Goal: Information Seeking & Learning: Learn about a topic

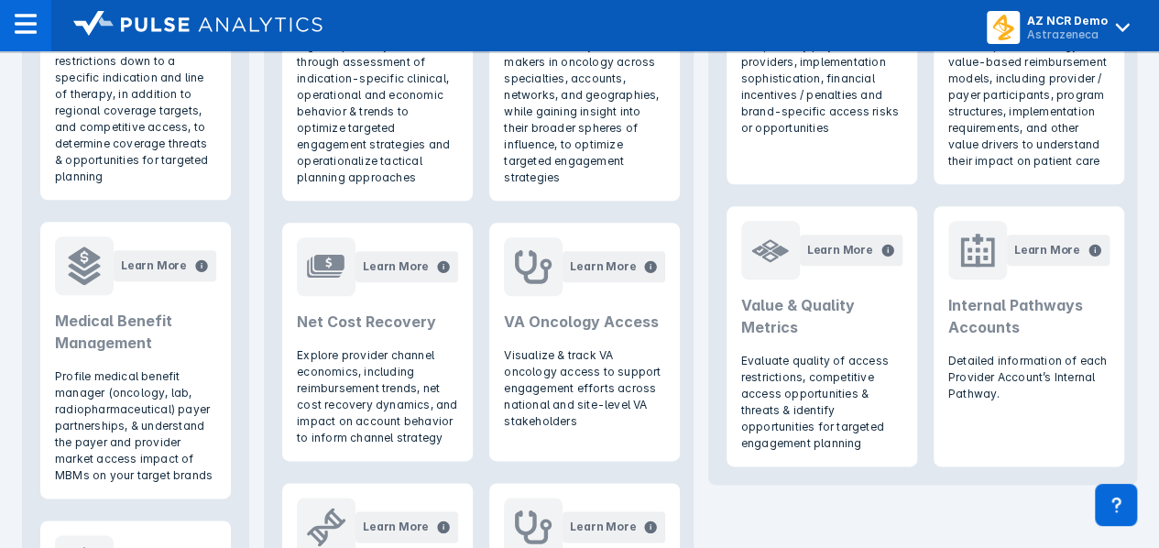
scroll to position [906, 0]
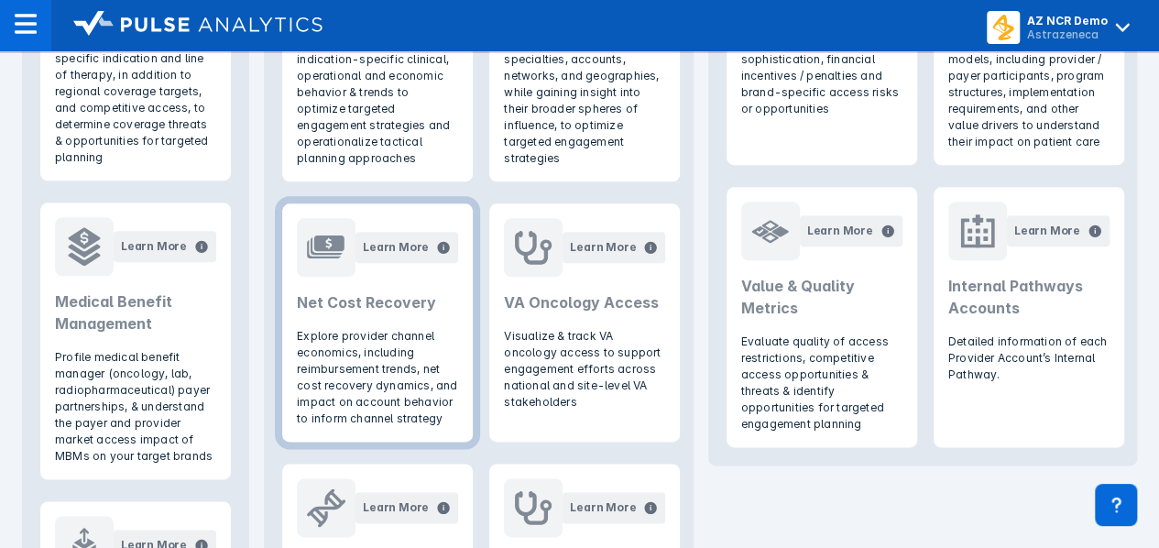
click at [346, 319] on header "Learn More Net Cost Recovery" at bounding box center [377, 265] width 191 height 125
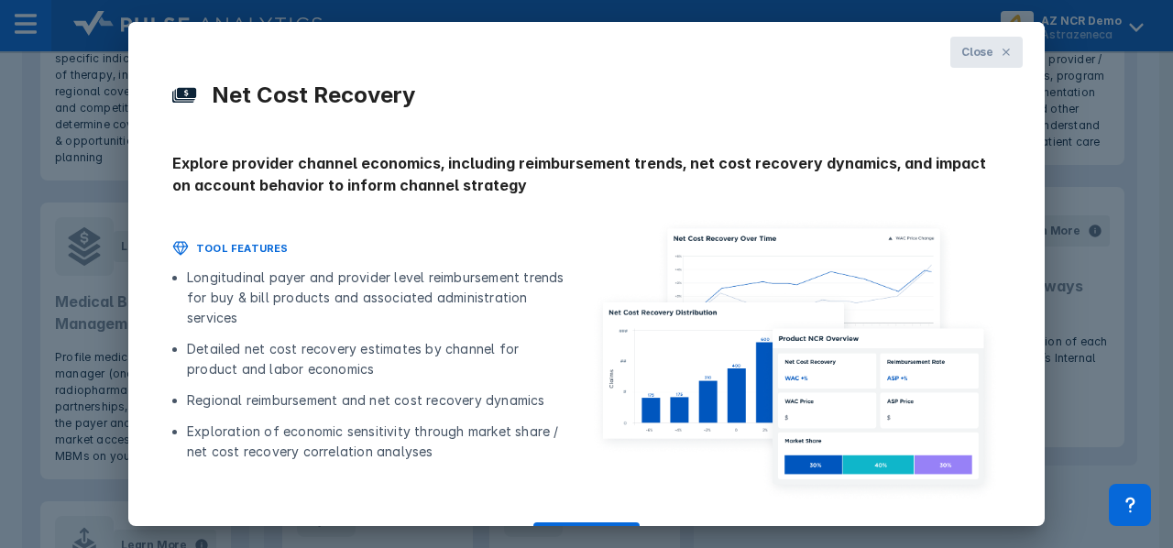
click at [986, 52] on button "Close" at bounding box center [986, 52] width 72 height 31
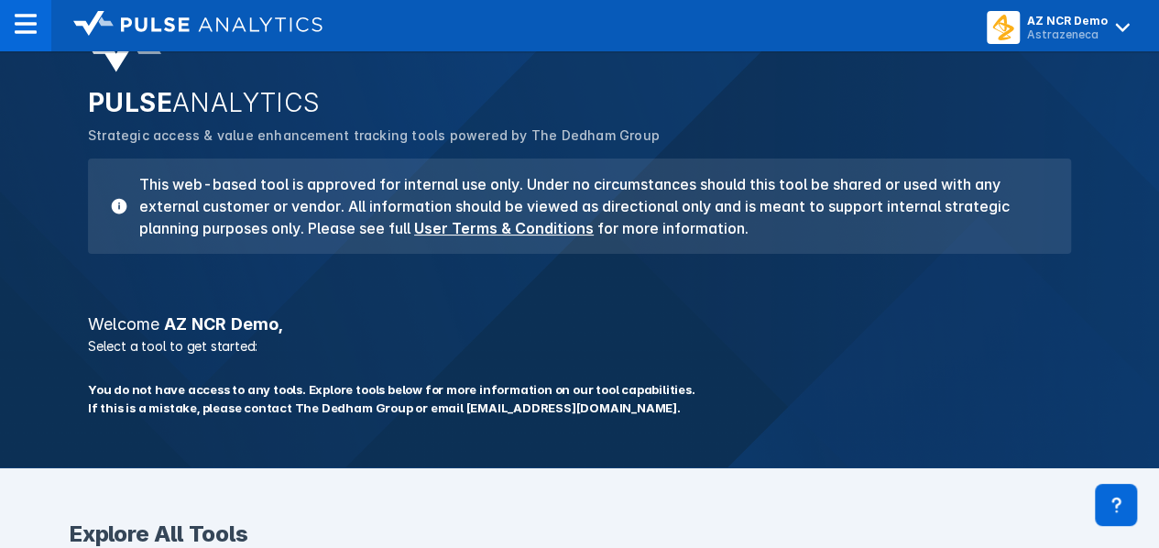
scroll to position [68, 0]
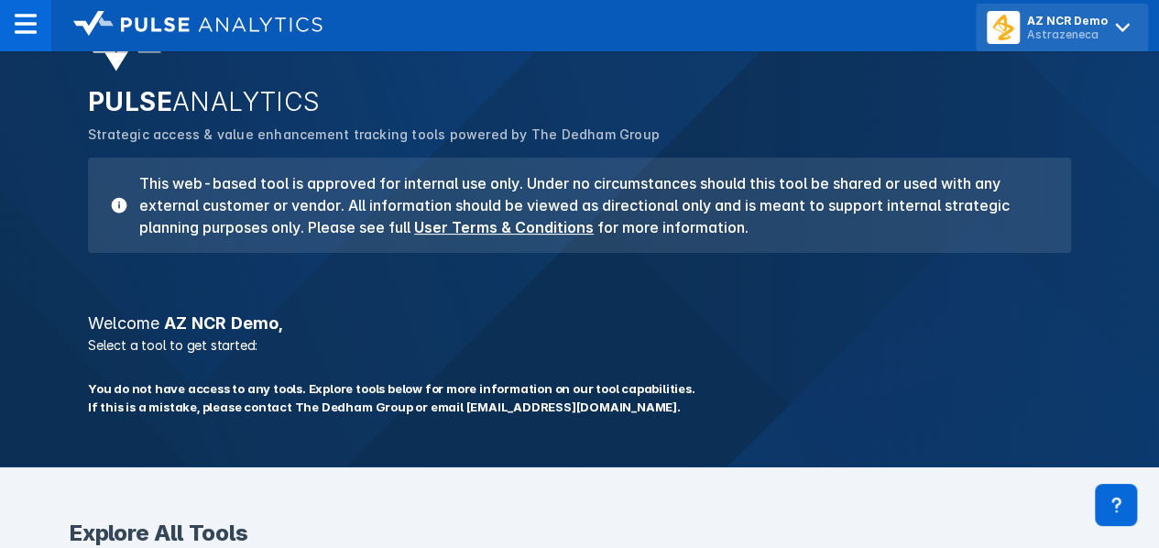
click at [1120, 16] on icon at bounding box center [1122, 27] width 29 height 29
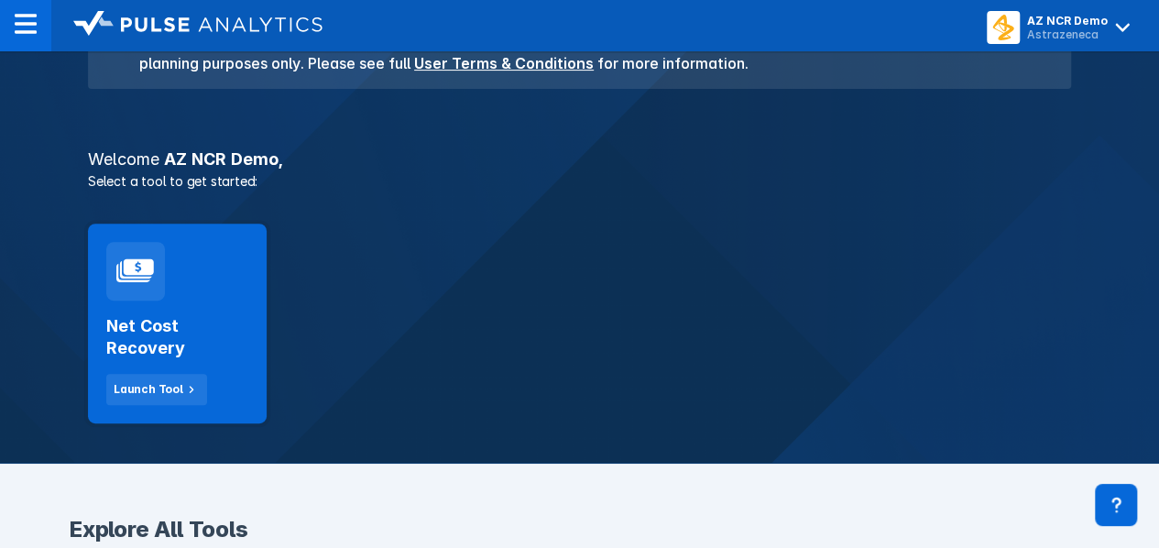
scroll to position [235, 0]
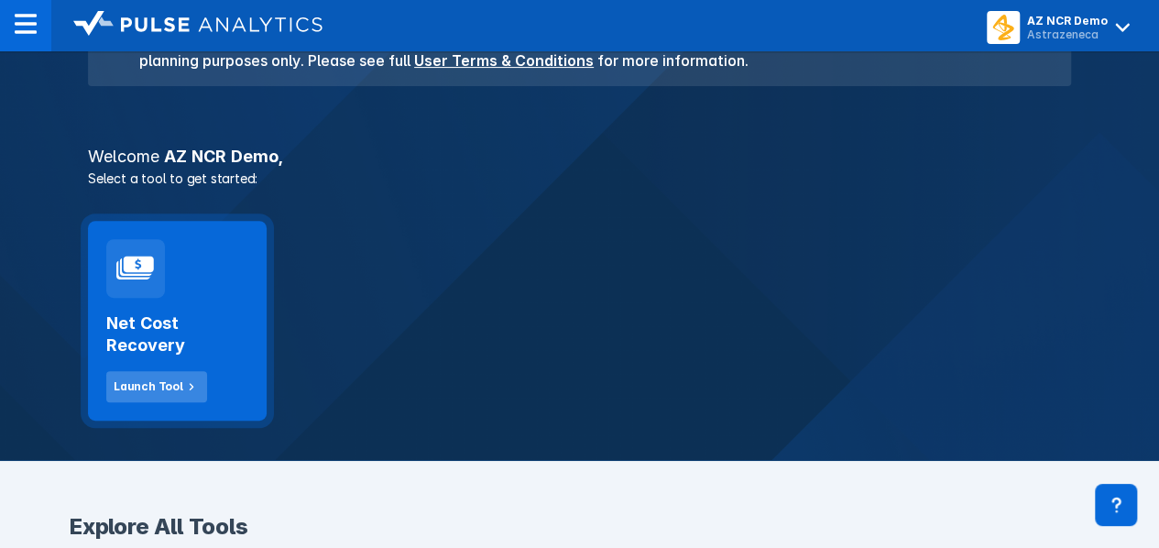
click at [152, 392] on div "Launch Tool" at bounding box center [149, 386] width 70 height 16
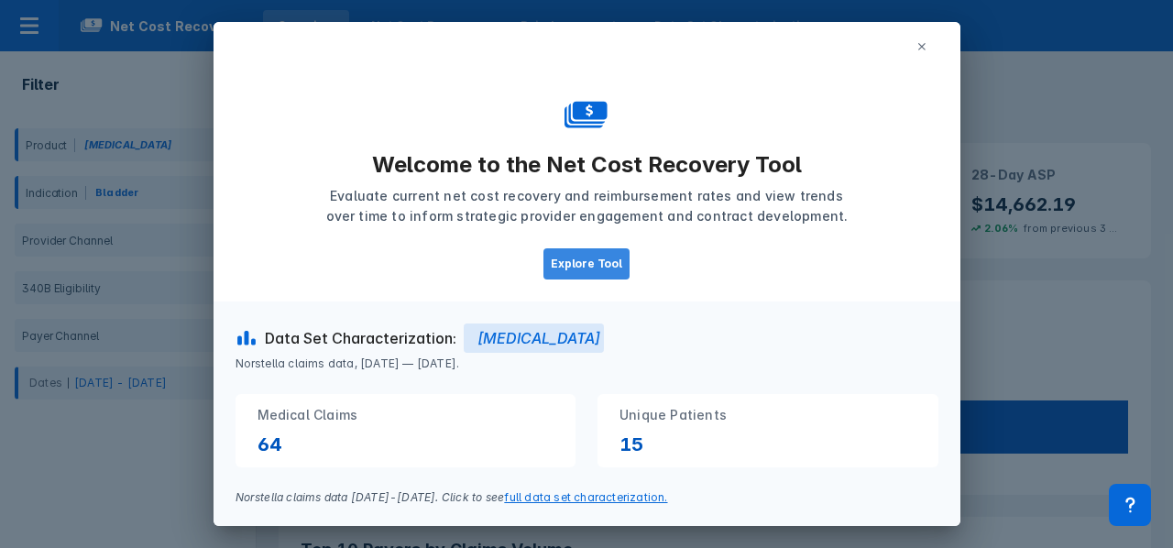
click at [584, 268] on button "Explore Tool" at bounding box center [586, 263] width 86 height 31
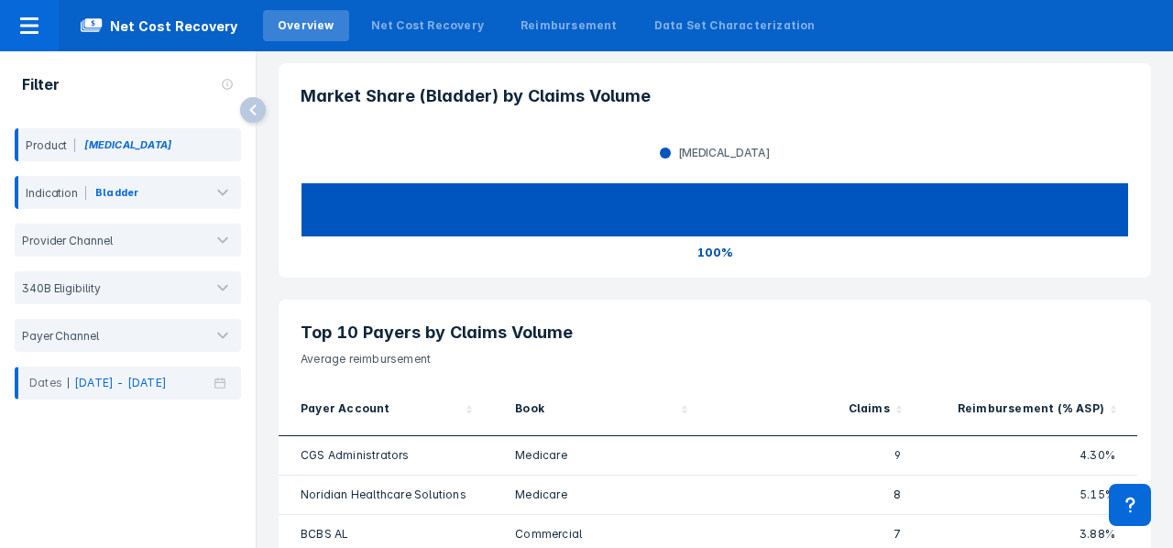
scroll to position [167, 0]
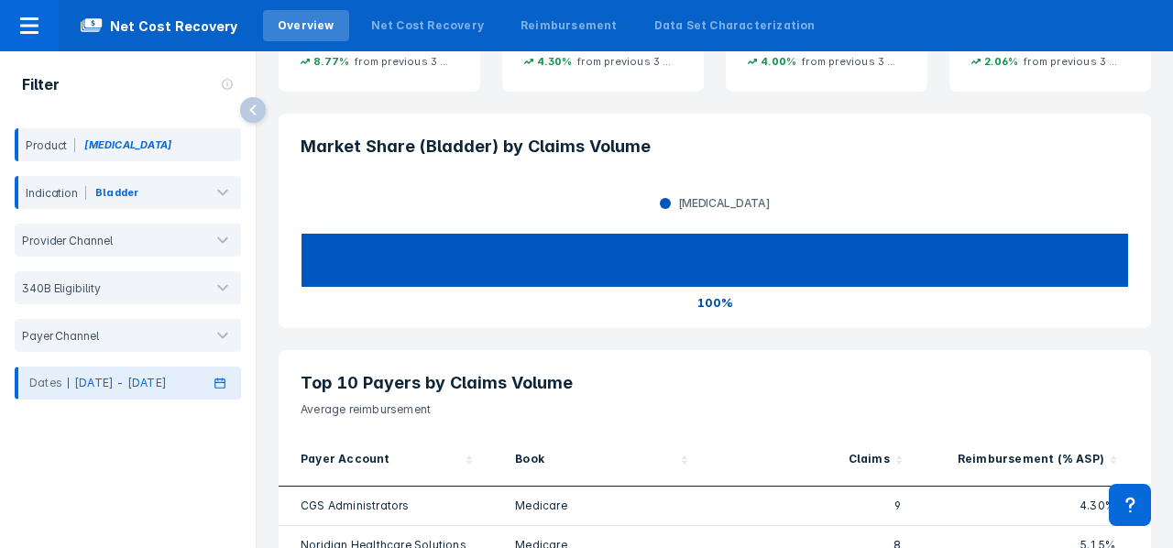
click at [159, 373] on div "Dates [DATE] - [DATE]" at bounding box center [128, 382] width 226 height 33
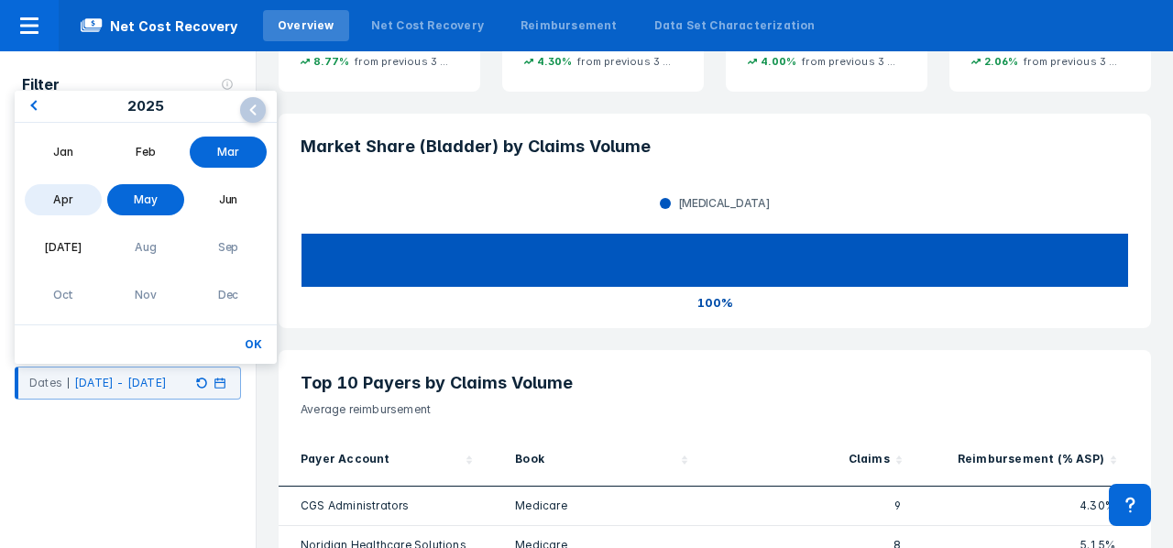
click at [29, 102] on button "Previous Year" at bounding box center [30, 107] width 29 height 29
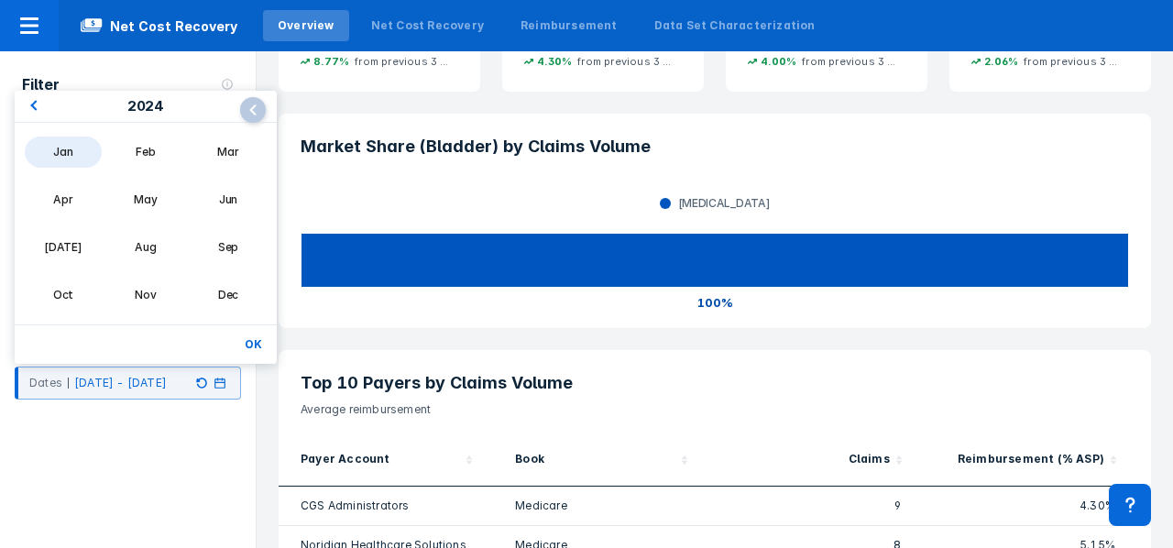
click at [60, 160] on div "Jan" at bounding box center [63, 152] width 77 height 31
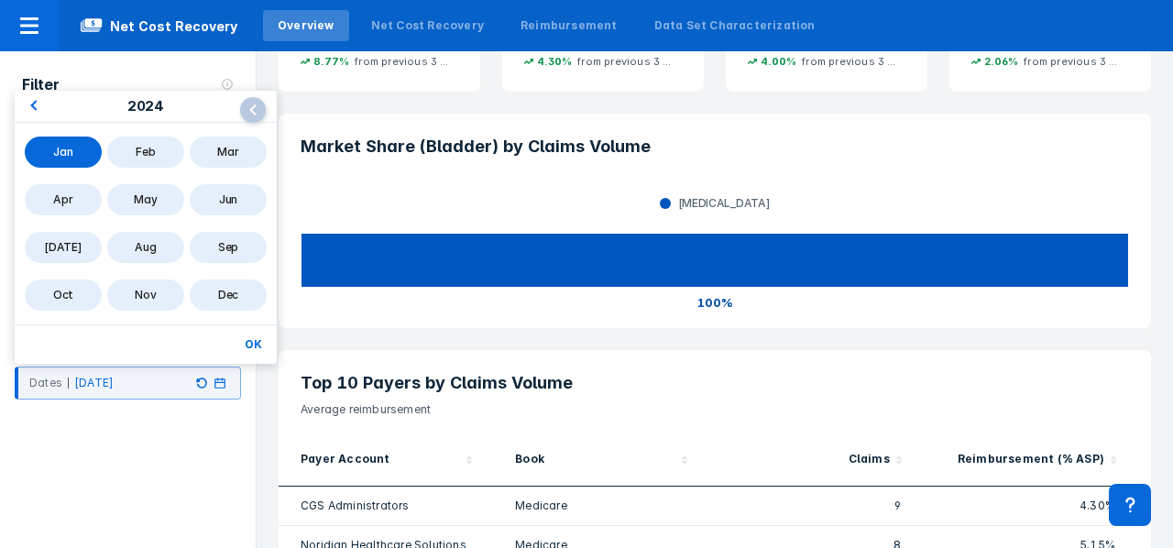
click at [242, 305] on div "Dec" at bounding box center [228, 294] width 77 height 31
click at [257, 340] on button "OK" at bounding box center [253, 345] width 32 height 24
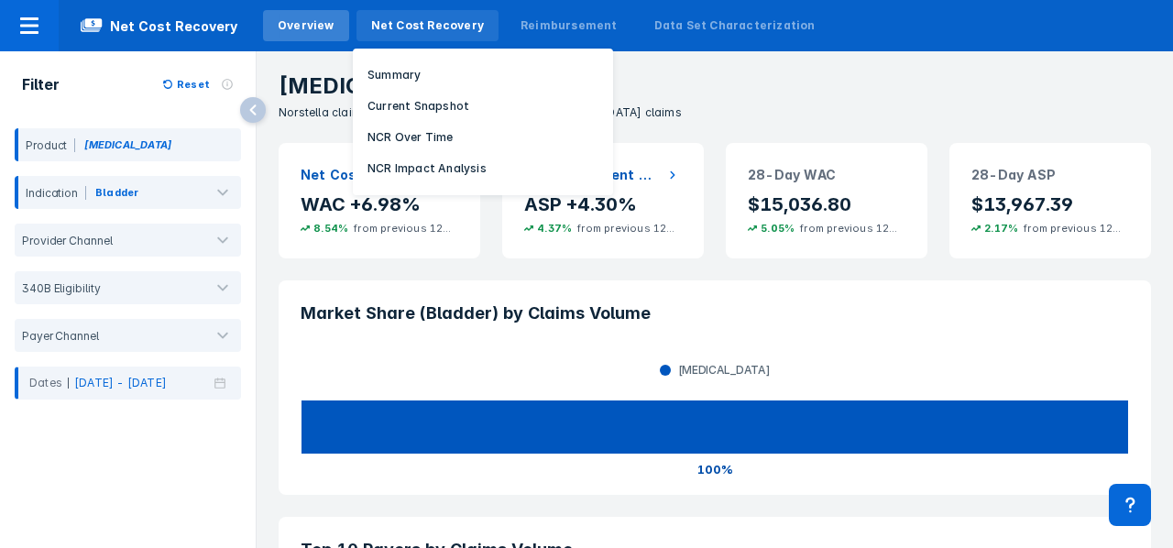
click at [434, 19] on div "Net Cost Recovery" at bounding box center [427, 25] width 113 height 16
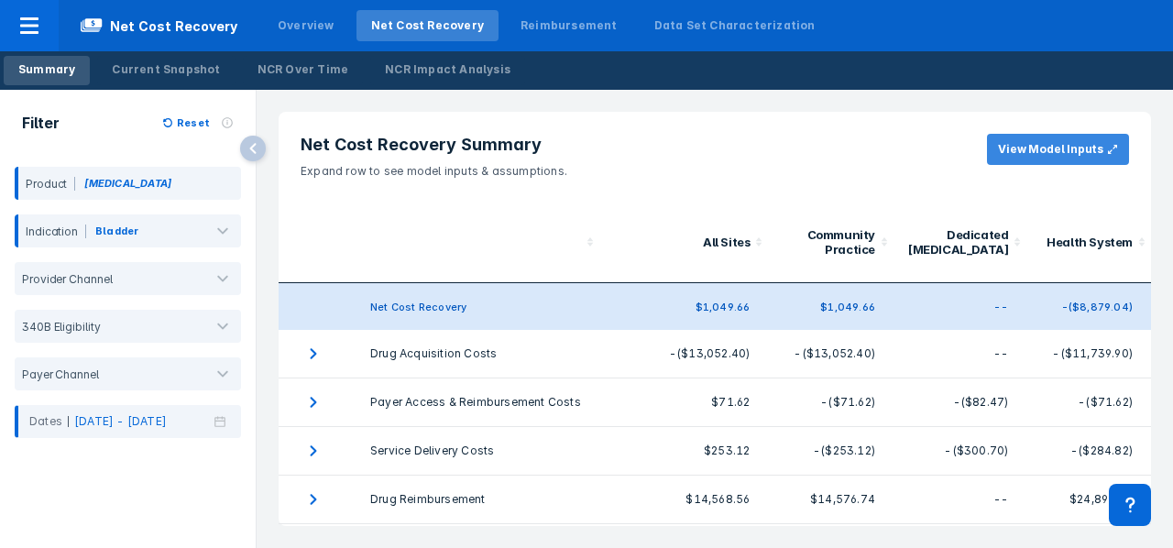
click at [1043, 164] on button "View Model Inputs" at bounding box center [1058, 149] width 142 height 31
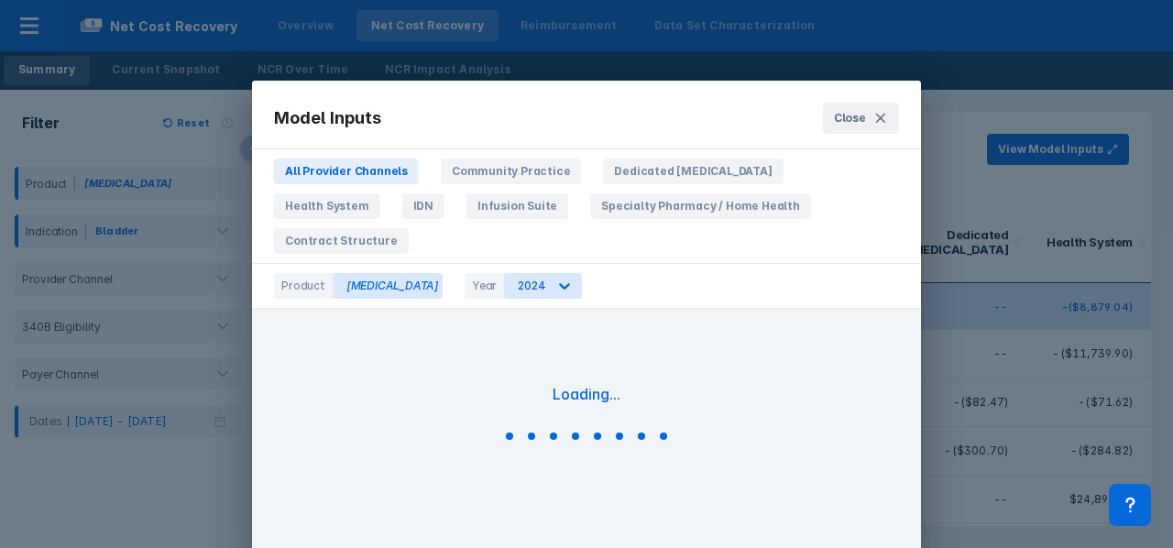
scroll to position [121, 0]
click at [850, 122] on span "Close" at bounding box center [850, 118] width 32 height 16
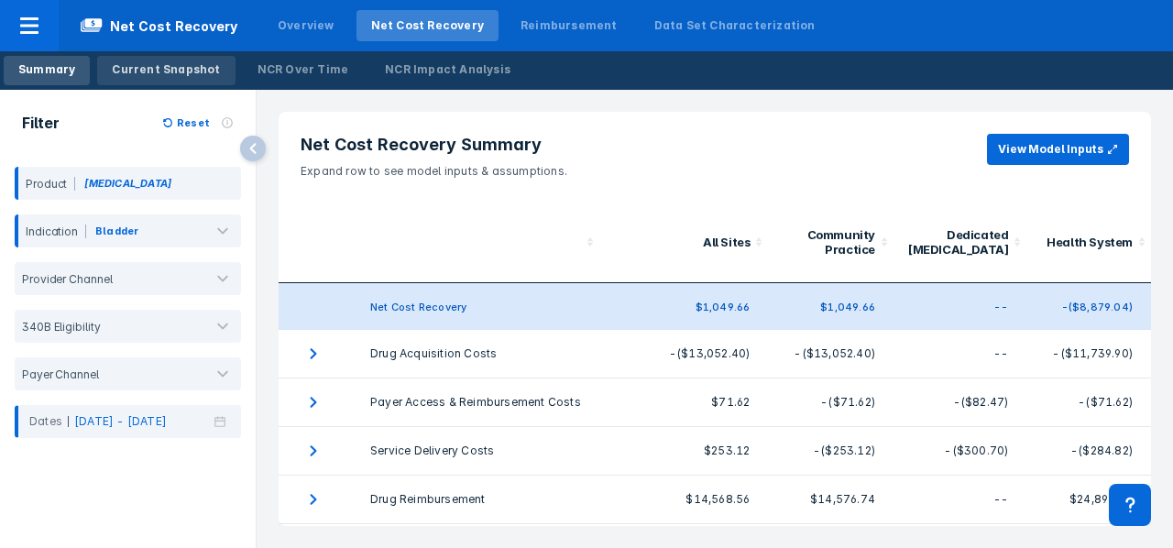
click at [148, 65] on div "Current Snapshot" at bounding box center [166, 69] width 108 height 16
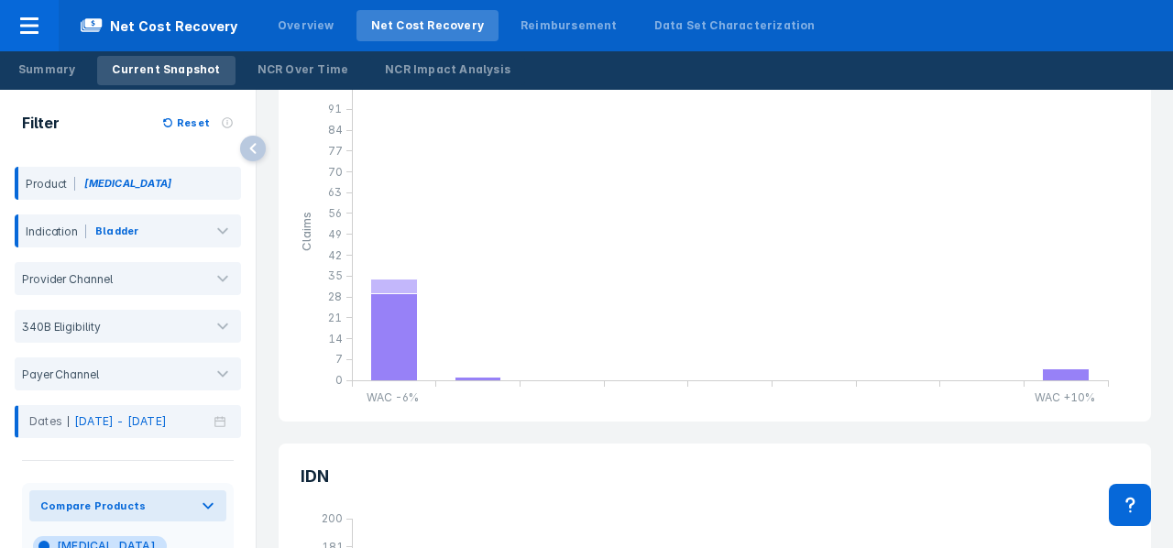
scroll to position [1293, 0]
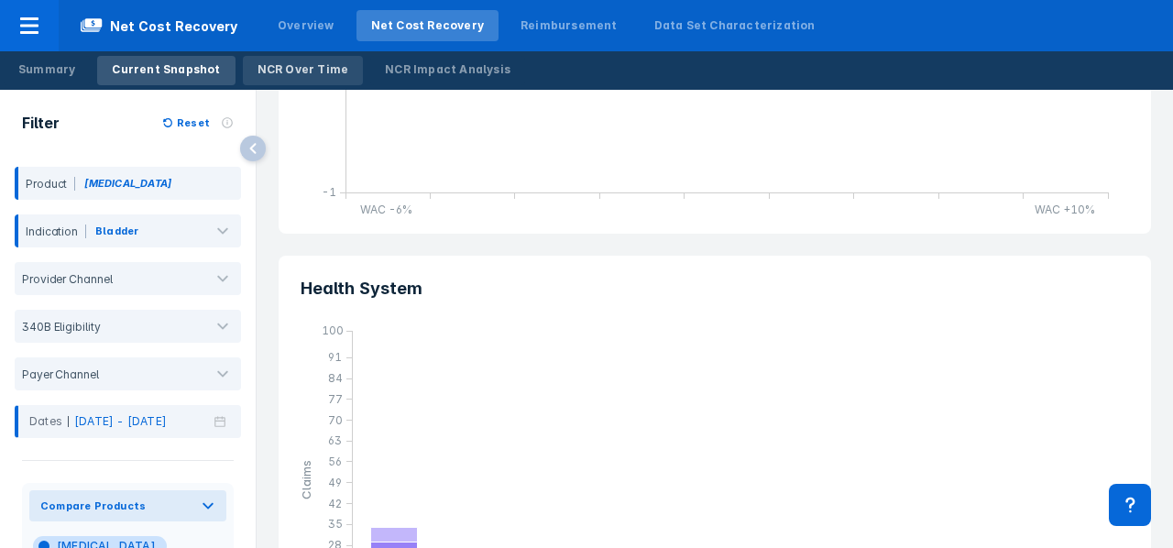
click at [273, 59] on link "NCR Over Time" at bounding box center [303, 70] width 121 height 29
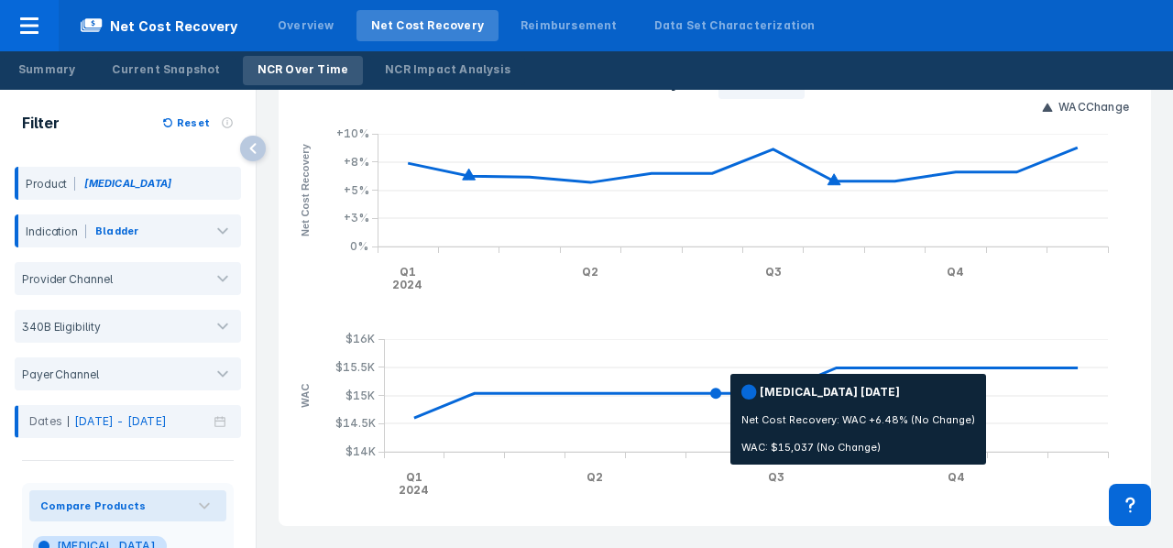
scroll to position [67, 0]
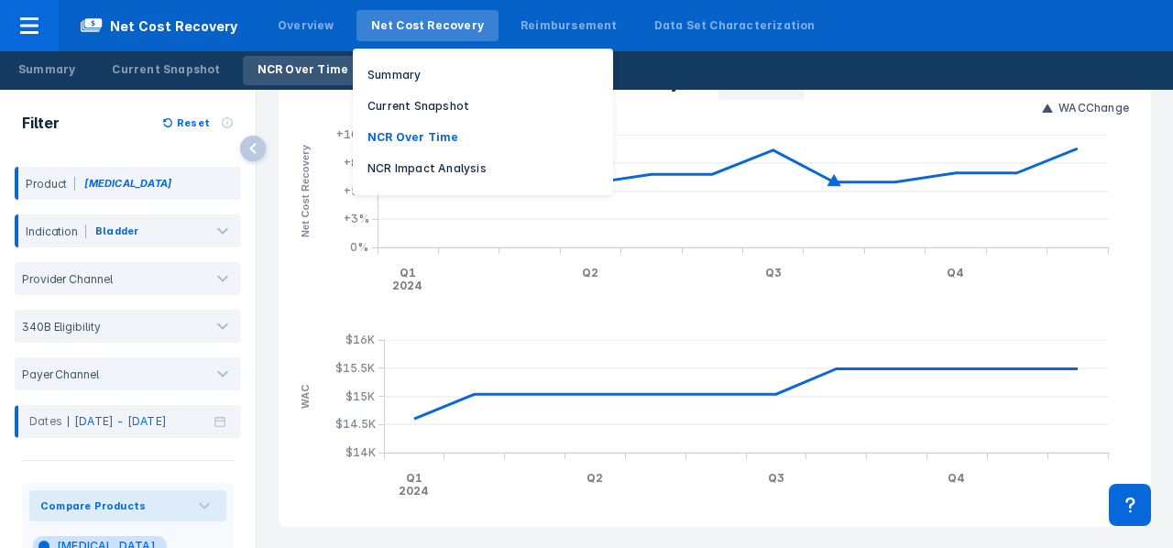
click at [416, 39] on div "Net Cost Recovery" at bounding box center [427, 25] width 142 height 31
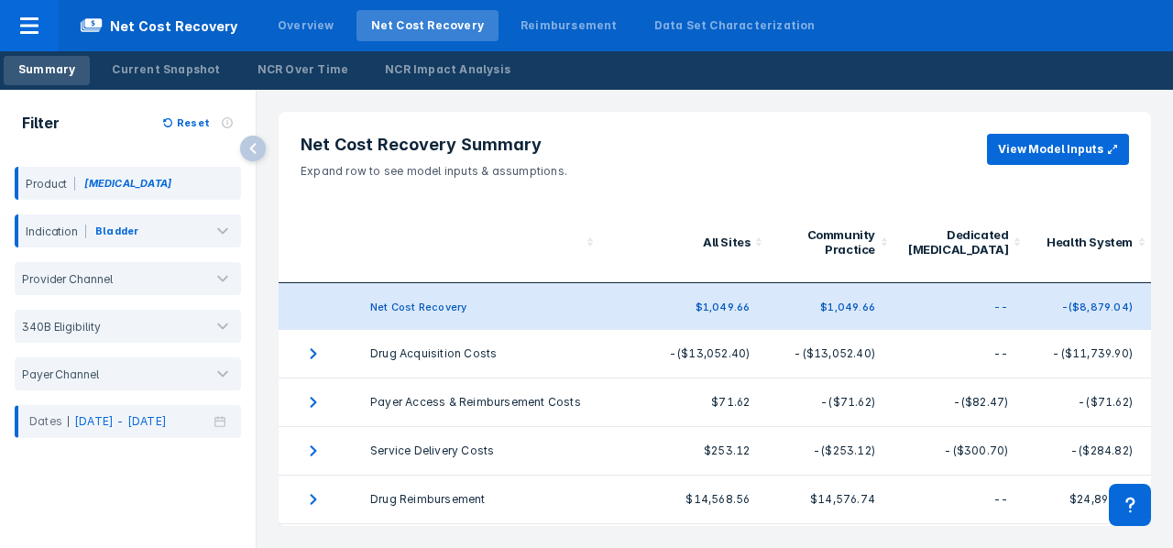
click at [421, 94] on div "Net Cost Recovery Summary Expand row to see model inputs & assumptions. View Mo…" at bounding box center [715, 319] width 916 height 458
click at [405, 78] on link "NCR Impact Analysis" at bounding box center [447, 70] width 155 height 29
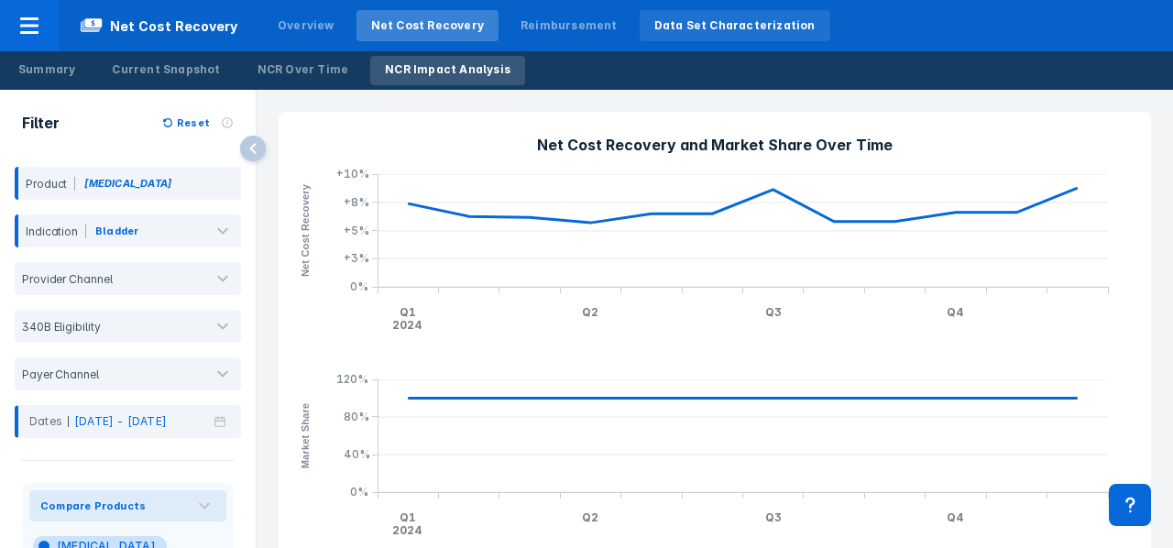
click at [662, 31] on div "Data Set Characterization" at bounding box center [734, 25] width 161 height 16
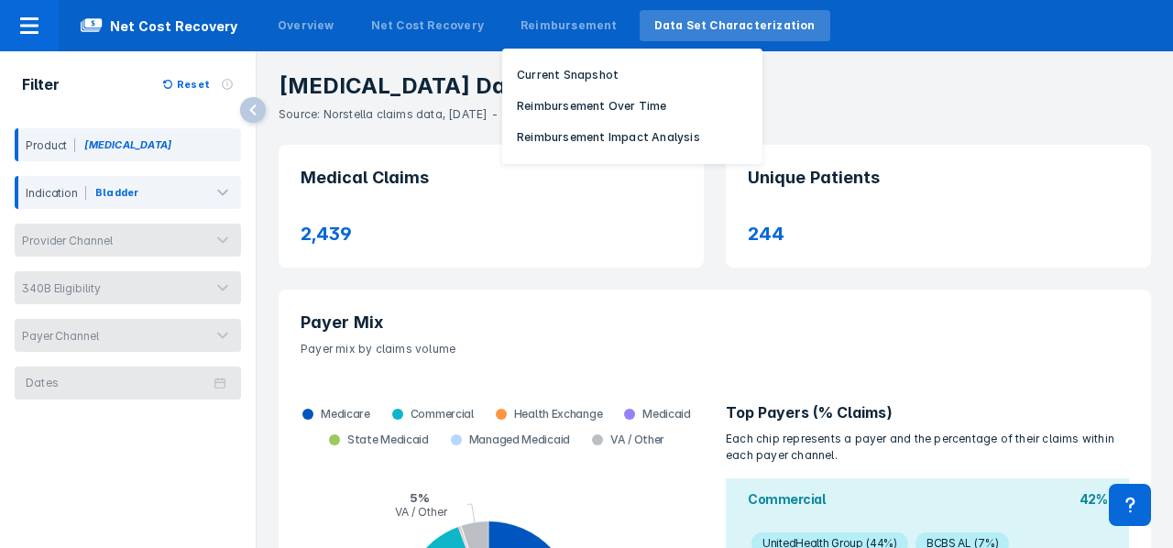
click at [509, 6] on div "Reimbursement Current Snapshot Reimbursement Over Time Reimbursement Impact Ana…" at bounding box center [569, 26] width 134 height 46
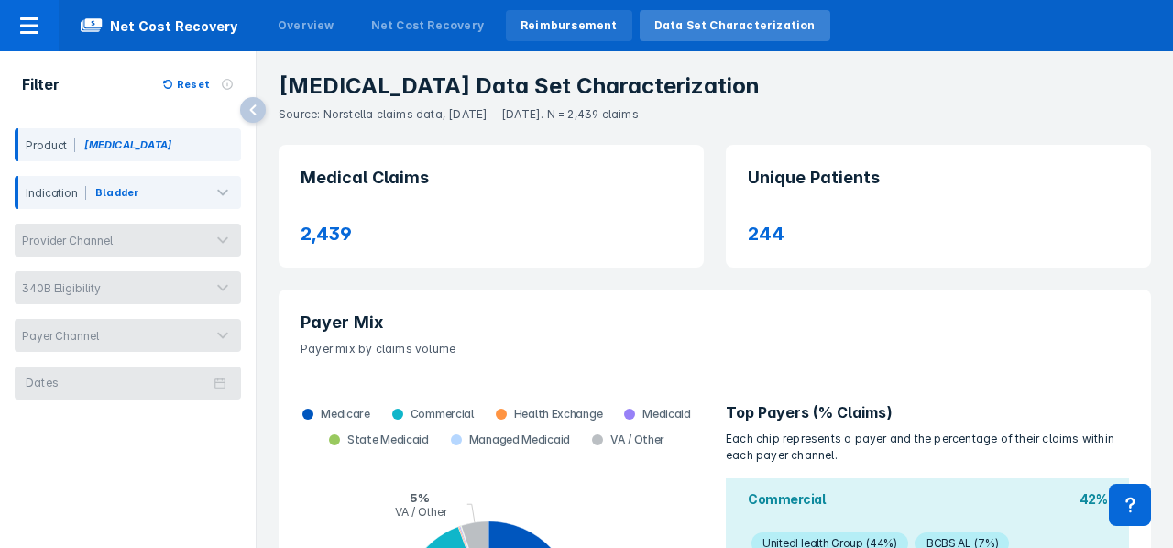
click at [520, 26] on div "Reimbursement" at bounding box center [568, 25] width 97 height 16
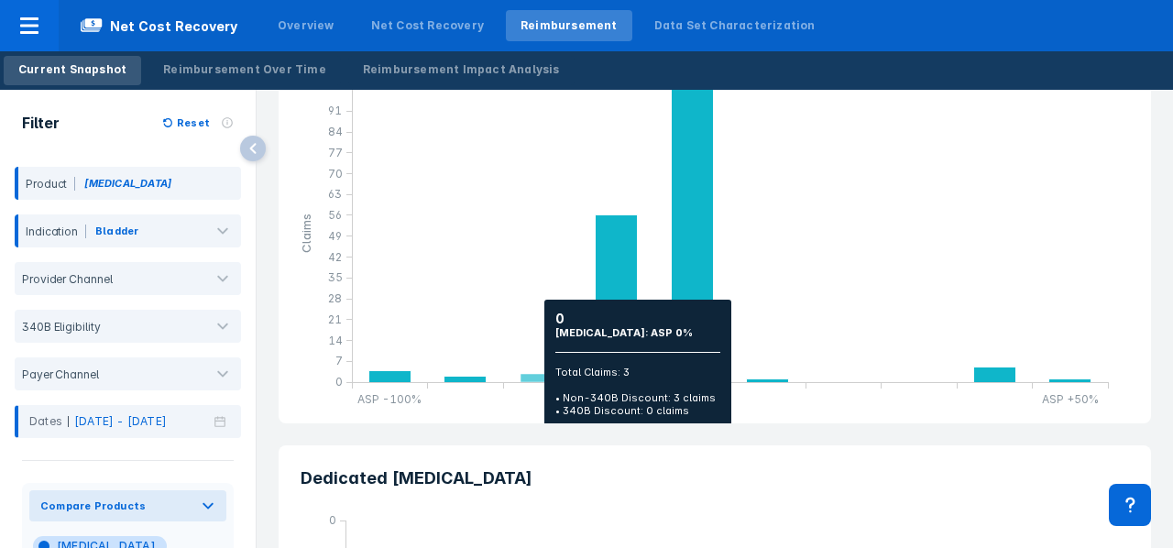
scroll to position [673, 0]
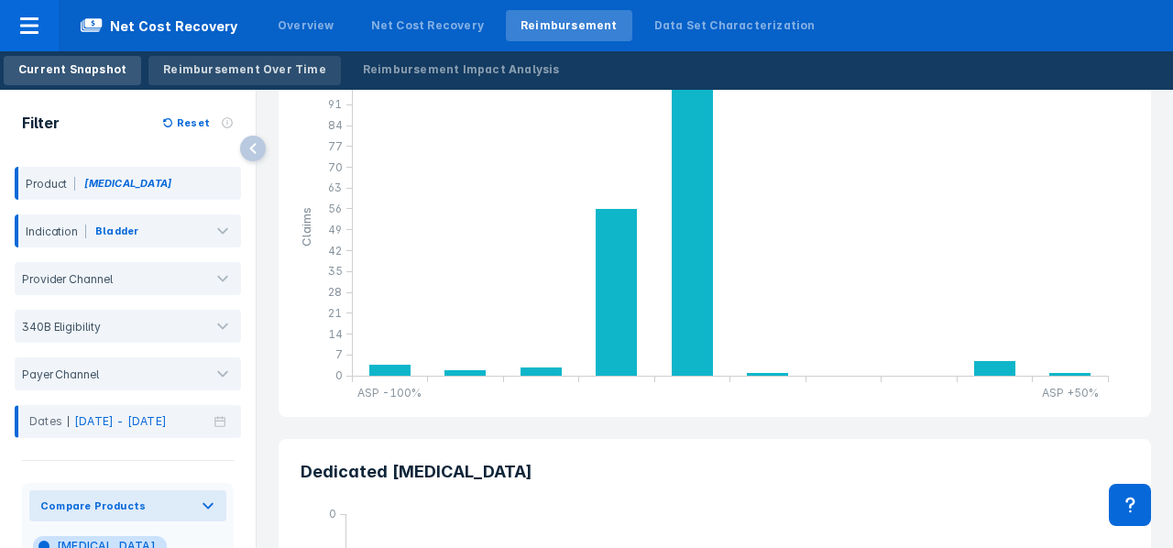
click at [268, 65] on div "Reimbursement Over Time" at bounding box center [244, 69] width 163 height 16
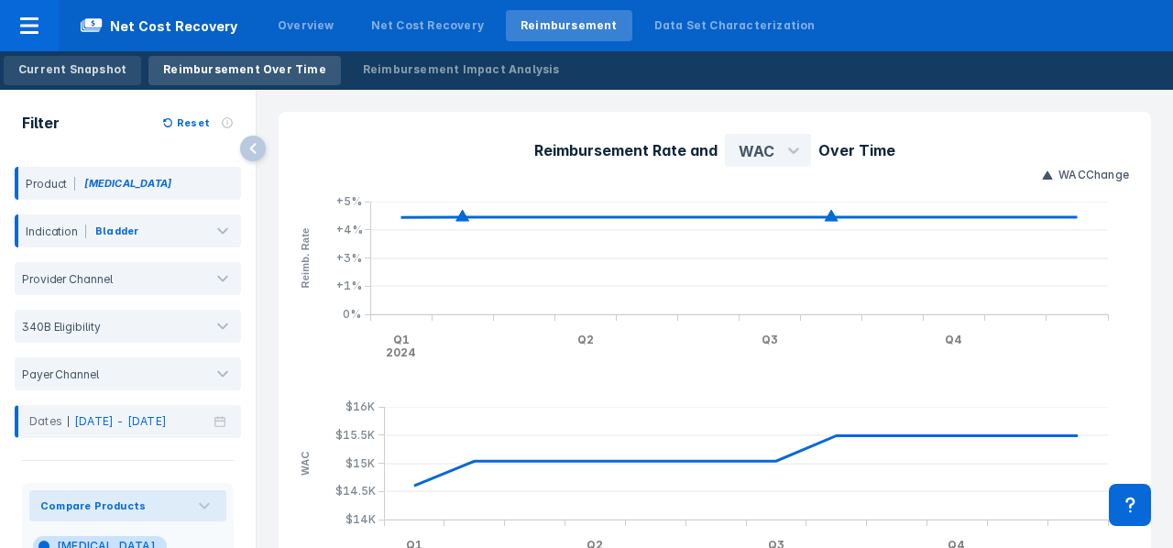
click at [60, 71] on div "Current Snapshot" at bounding box center [72, 69] width 108 height 16
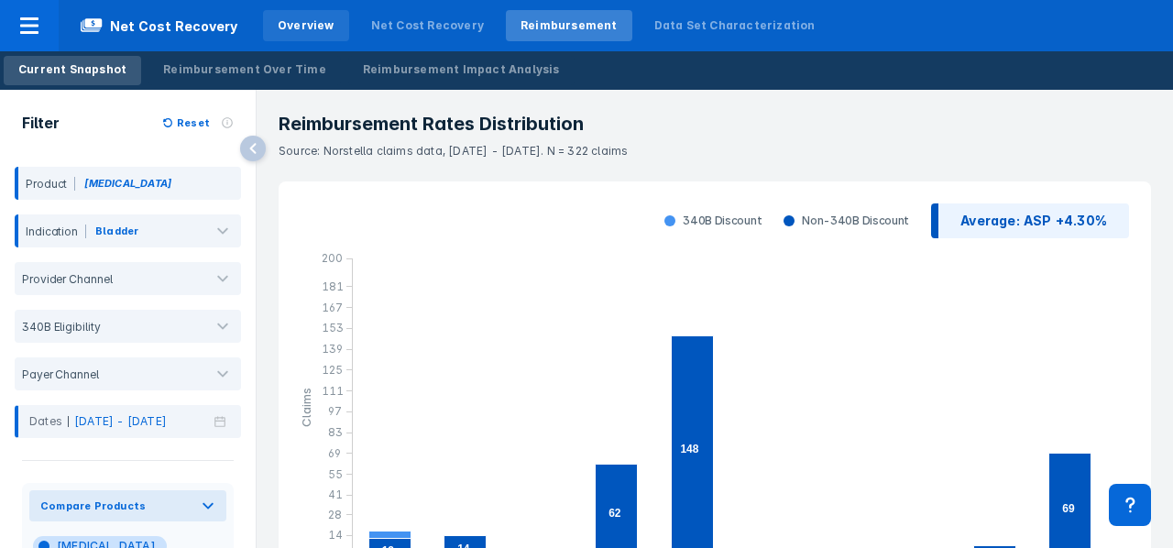
click at [285, 20] on div "Overview" at bounding box center [306, 25] width 57 height 16
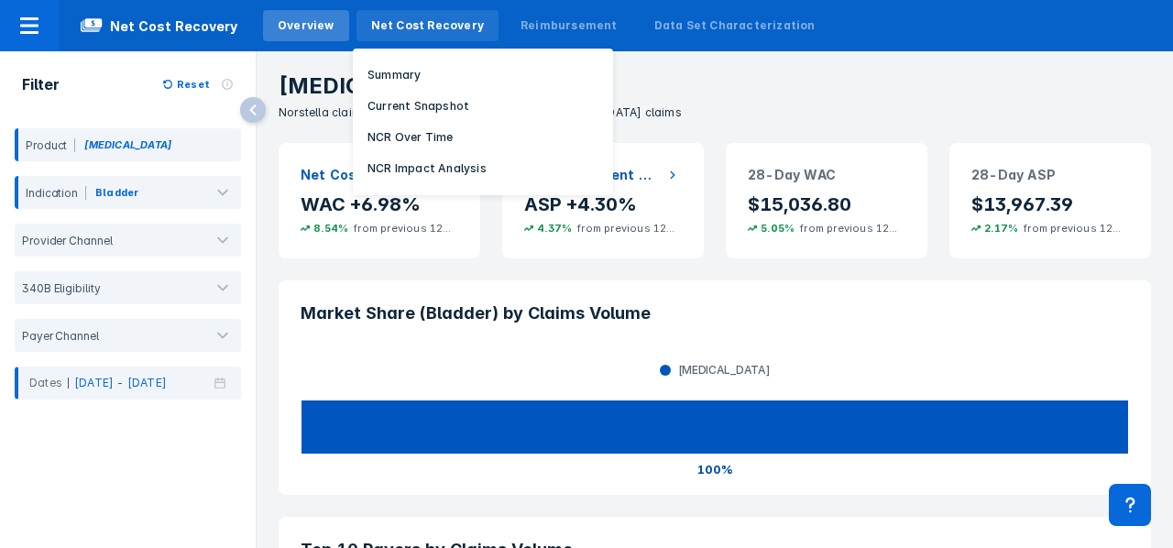
click at [442, 35] on div "Net Cost Recovery" at bounding box center [427, 25] width 142 height 31
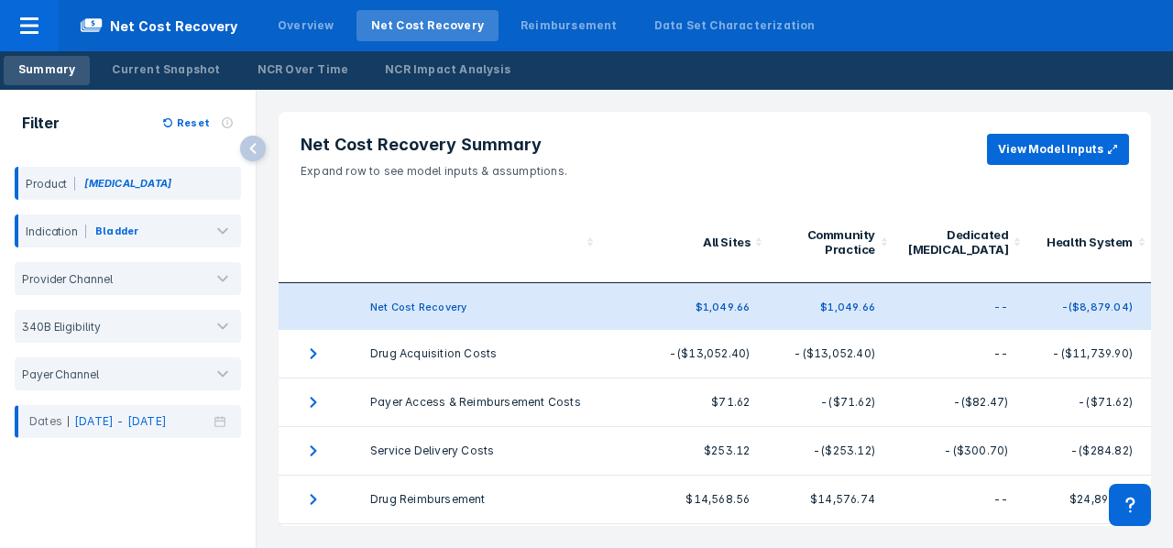
click at [442, 35] on div "Net Cost Recovery" at bounding box center [427, 25] width 142 height 31
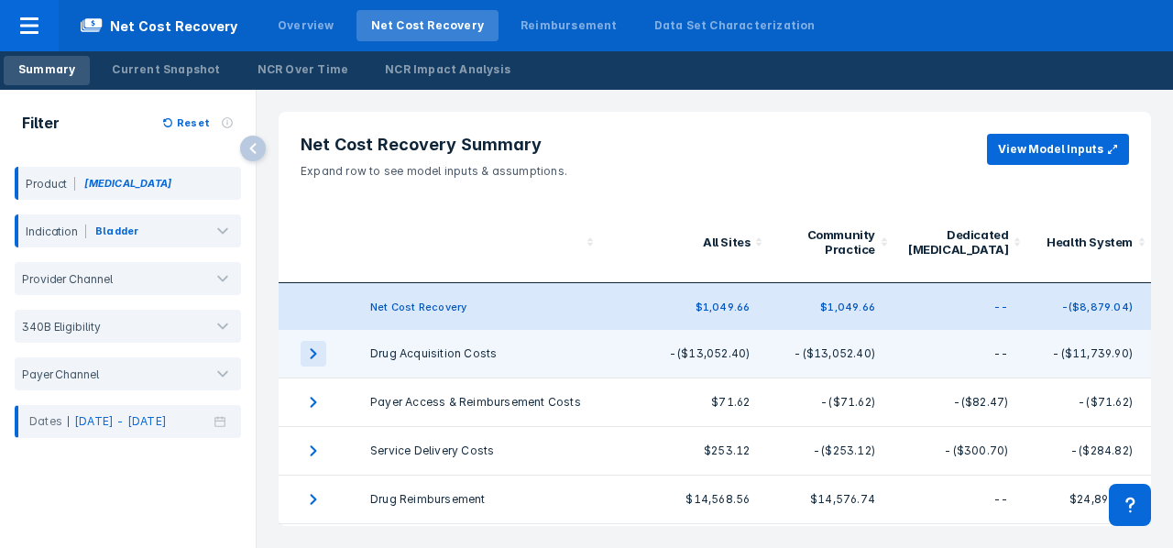
click at [314, 358] on icon "expand row" at bounding box center [313, 354] width 26 height 26
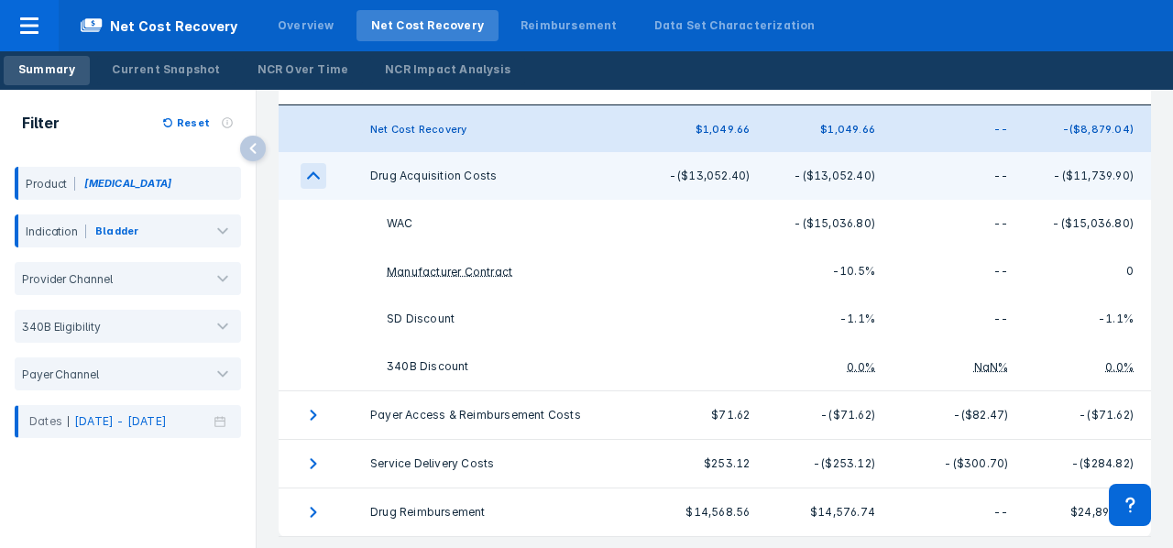
scroll to position [189, 0]
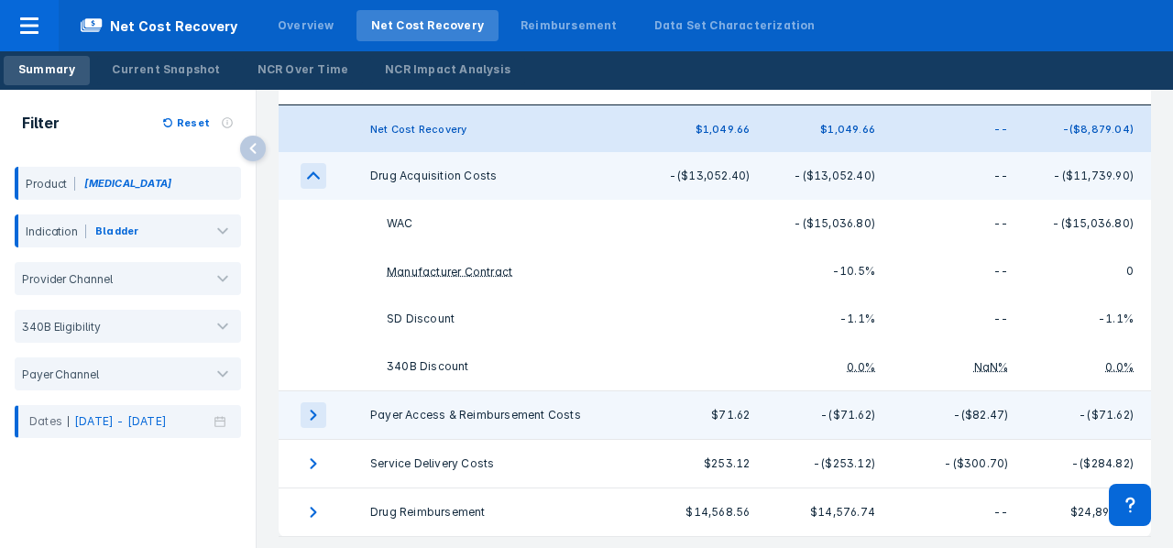
click at [306, 402] on icon "expand row" at bounding box center [313, 415] width 26 height 26
